Goal: Task Accomplishment & Management: Manage account settings

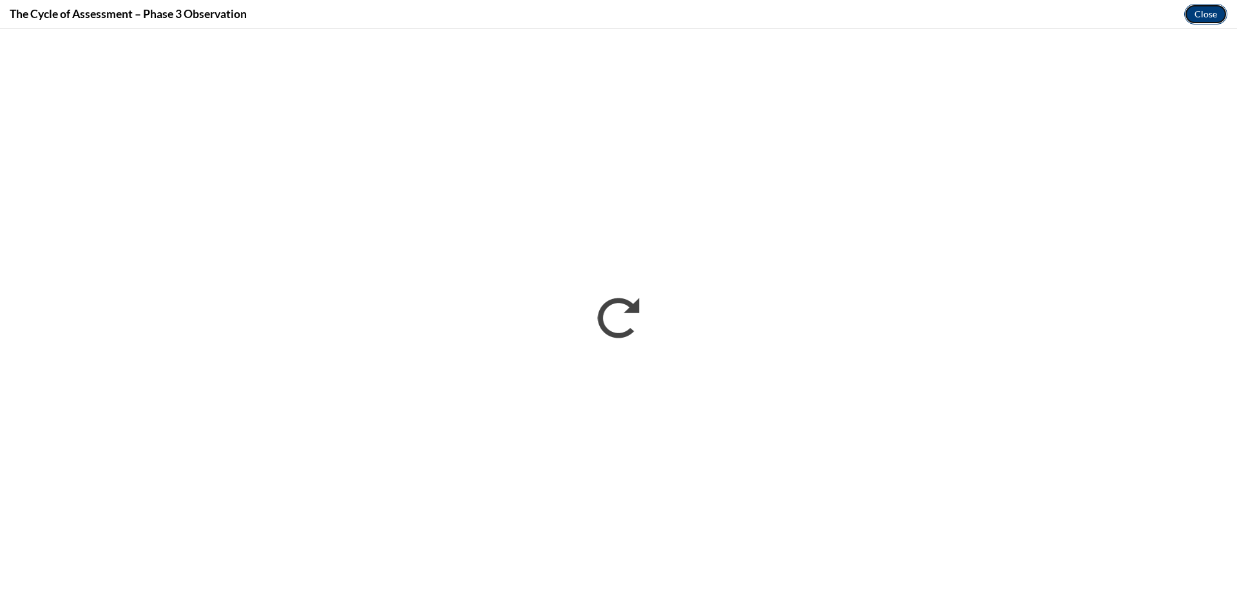
click at [1207, 14] on button "Close" at bounding box center [1205, 14] width 43 height 21
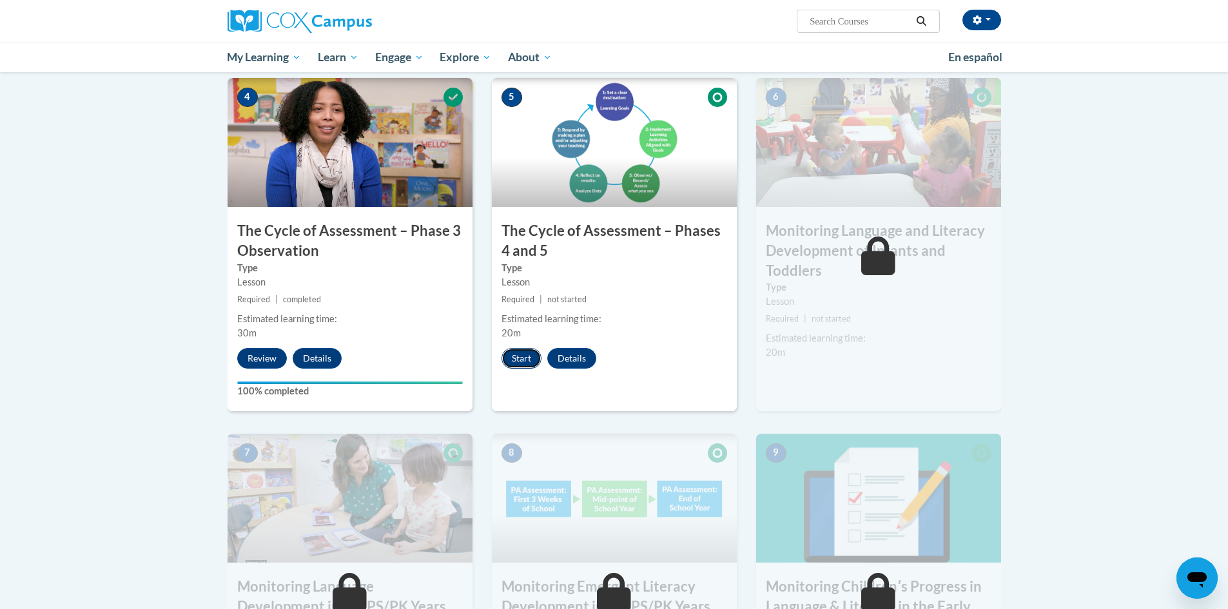
click at [513, 358] on button "Start" at bounding box center [521, 358] width 40 height 21
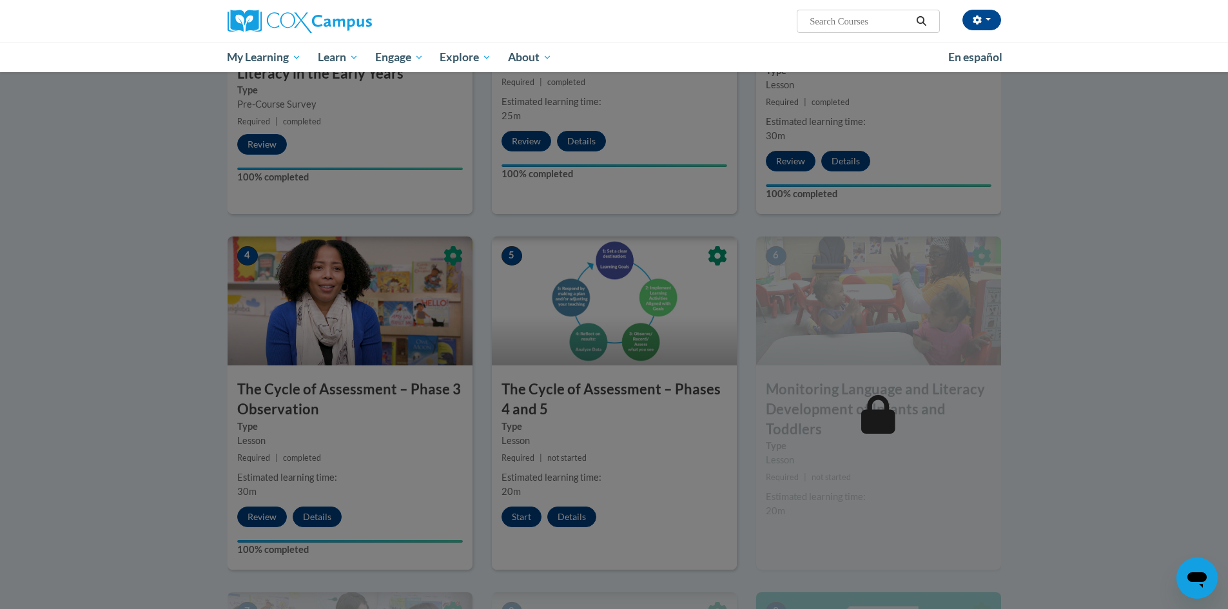
scroll to position [387, 0]
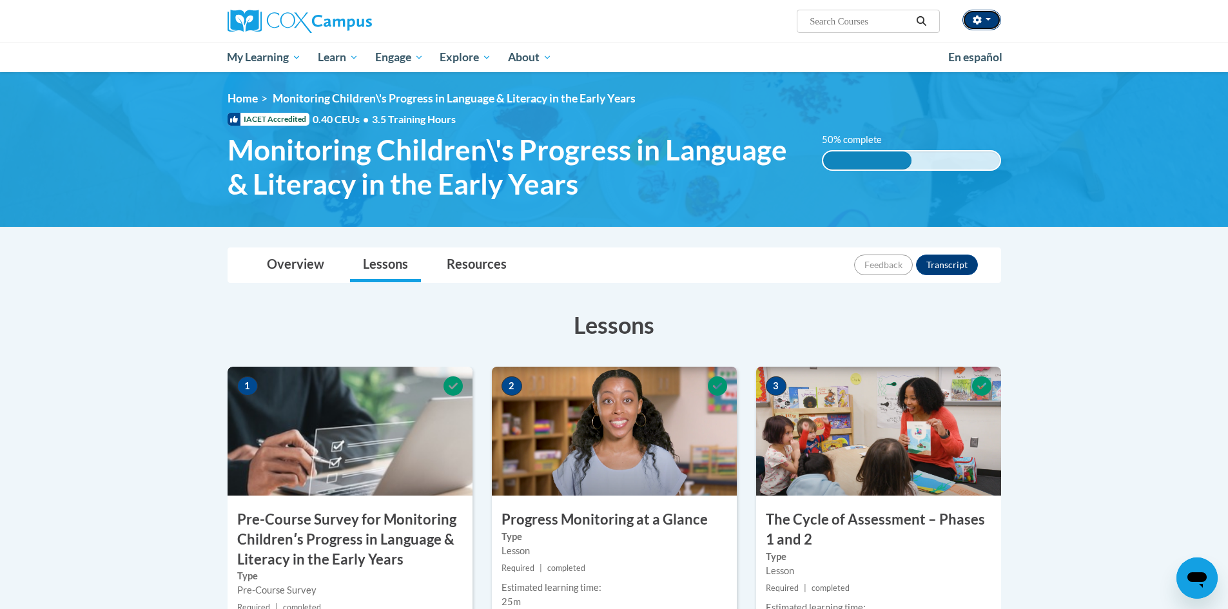
click at [992, 14] on button "button" at bounding box center [981, 20] width 39 height 21
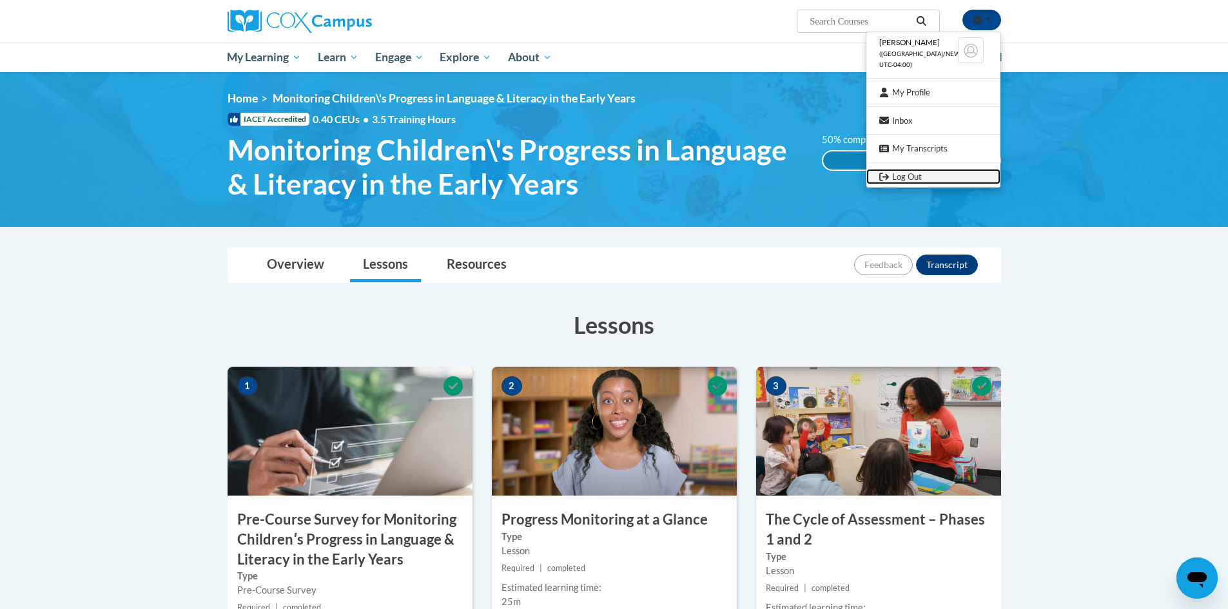
click at [915, 175] on link "Log Out" at bounding box center [933, 177] width 134 height 16
